Goal: Transaction & Acquisition: Purchase product/service

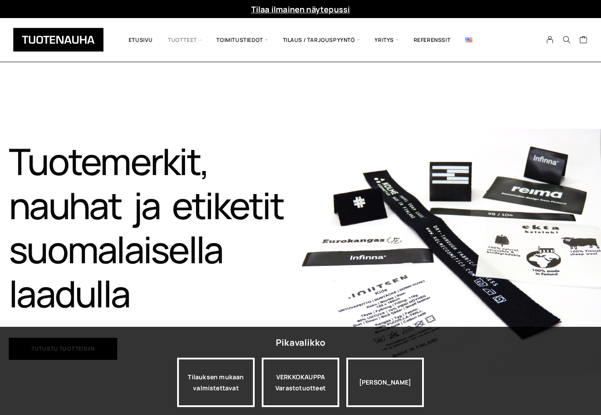
click at [183, 40] on span "Tuotteet" at bounding box center [184, 40] width 48 height 30
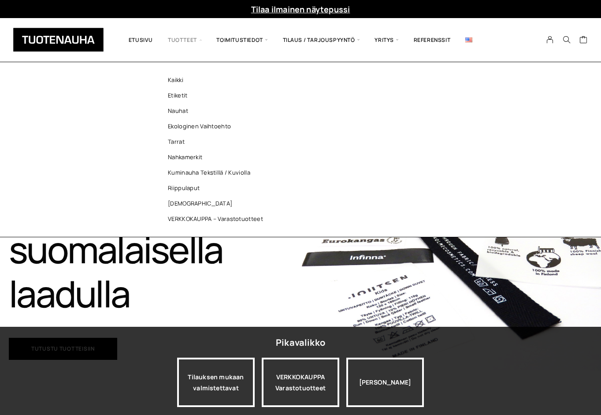
click at [193, 39] on span "Tuotteet" at bounding box center [184, 40] width 48 height 30
click at [185, 125] on link "Ekologinen vaihtoehto" at bounding box center [218, 126] width 128 height 15
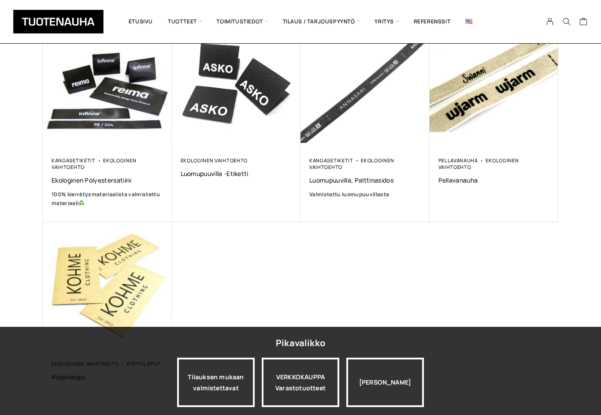
scroll to position [166, 0]
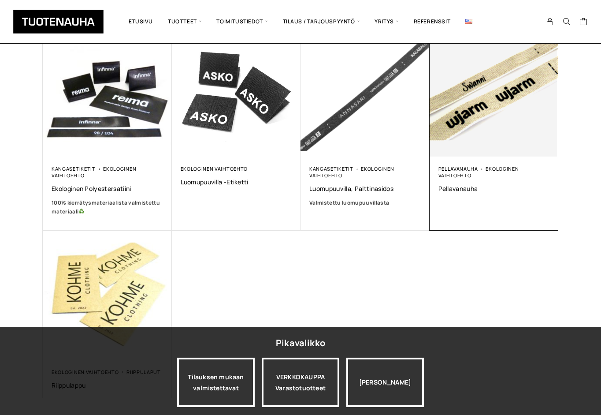
click at [482, 108] on img at bounding box center [494, 92] width 129 height 129
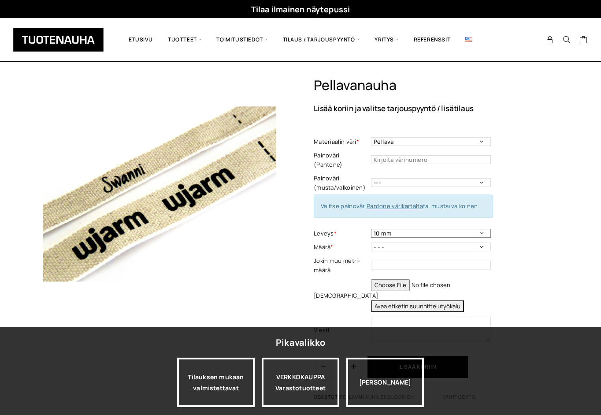
select select "16 mm"
select select "100 m"
click at [379, 261] on input "text" at bounding box center [431, 265] width 120 height 9
type input "50"
click at [536, 238] on div "Pellavanauha Lisää koriin ja valitse tarjouspyyntö / lisätilaus Materiaalin vär…" at bounding box center [436, 242] width 245 height 331
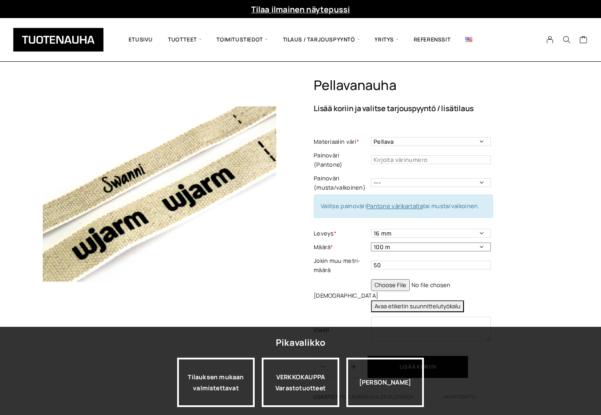
select select "- - -"
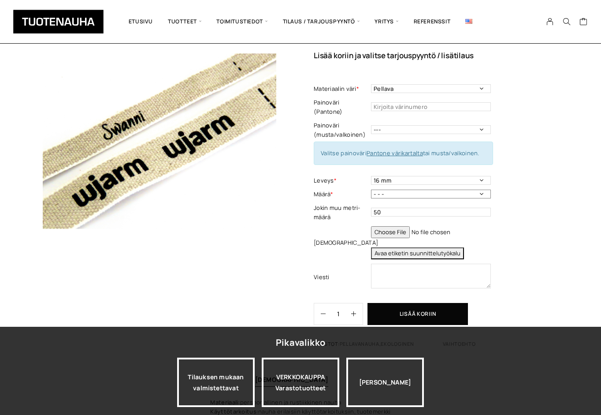
scroll to position [54, 0]
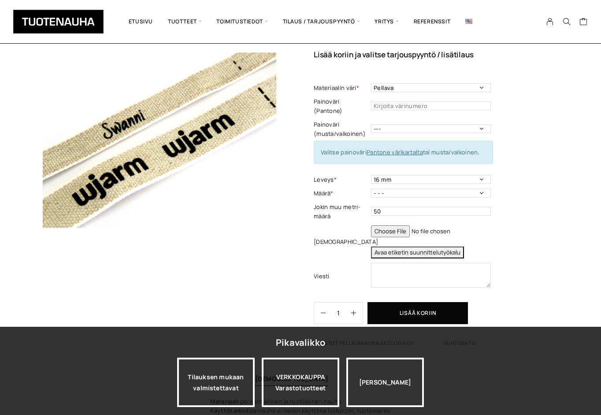
click at [403, 246] on button "Avaa etiketin suunnittelutyökalu" at bounding box center [417, 252] width 93 height 12
click at [387, 225] on input "file" at bounding box center [431, 231] width 120 height 12
click at [396, 225] on input "file" at bounding box center [431, 231] width 120 height 12
click at [400, 225] on input "file" at bounding box center [431, 231] width 120 height 12
type input "C:\fakepath\logo_saimaalife.pdf"
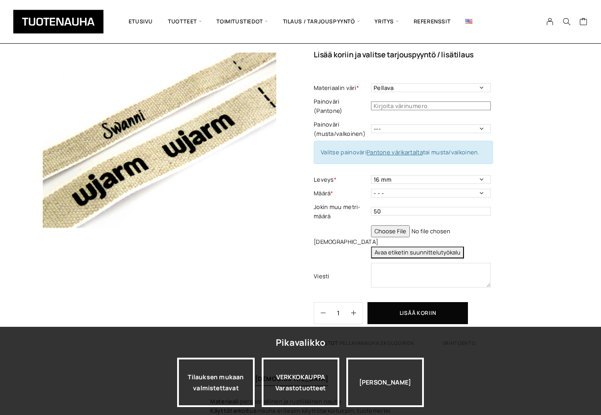
click at [389, 103] on input "text" at bounding box center [431, 105] width 120 height 9
